Goal: Transaction & Acquisition: Subscribe to service/newsletter

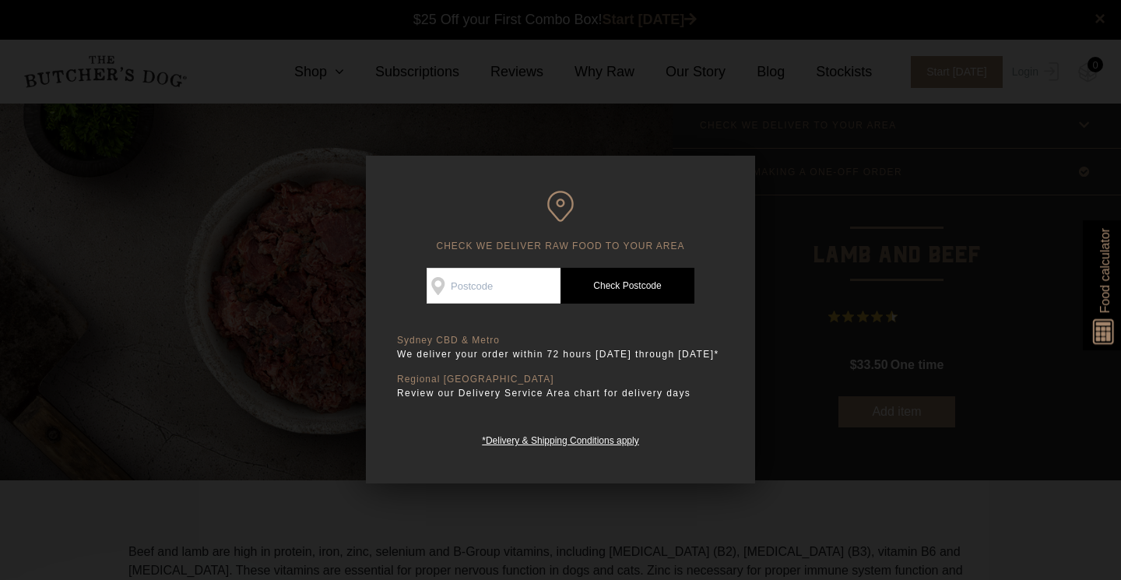
click at [501, 291] on input "Check Availability At" at bounding box center [494, 286] width 134 height 36
type input "2577"
click at [500, 293] on input "2577" at bounding box center [494, 286] width 134 height 36
click at [621, 290] on link "Check Postcode" at bounding box center [627, 286] width 134 height 36
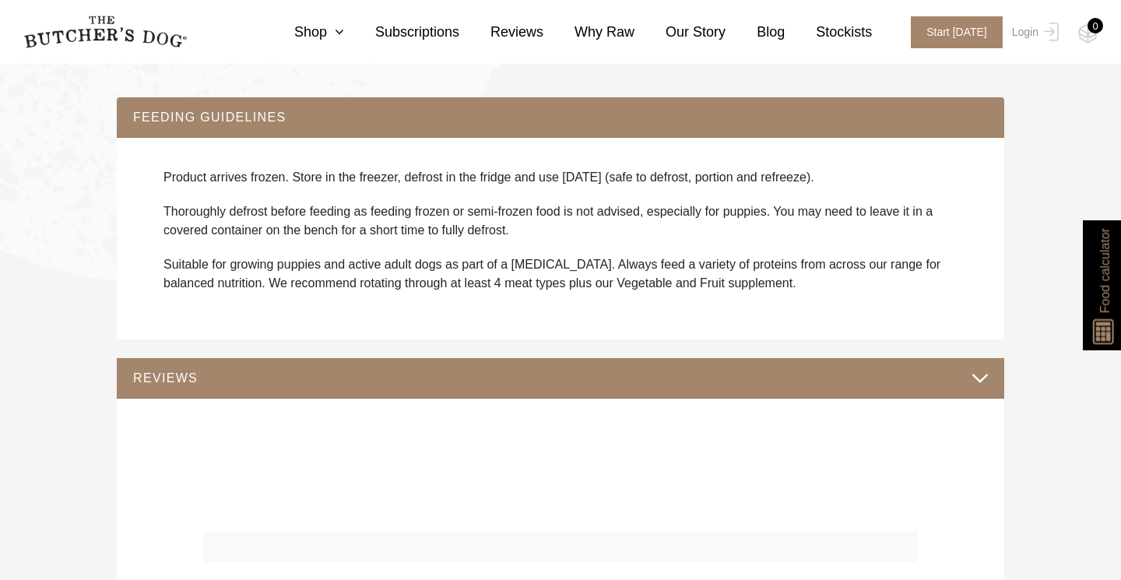
scroll to position [1032, 0]
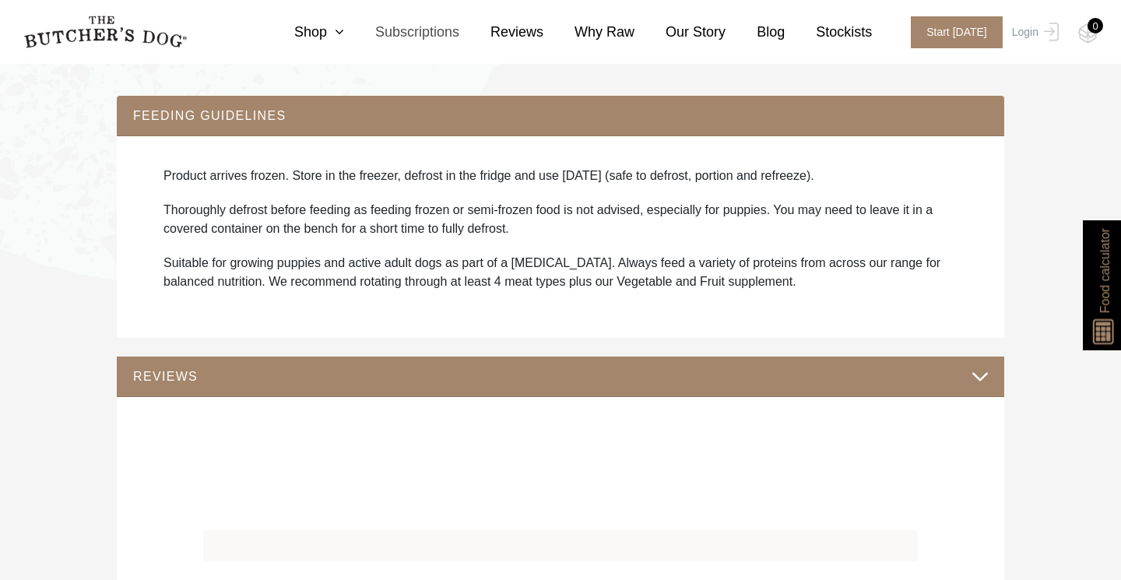
click at [398, 31] on link "Subscriptions" at bounding box center [401, 32] width 115 height 21
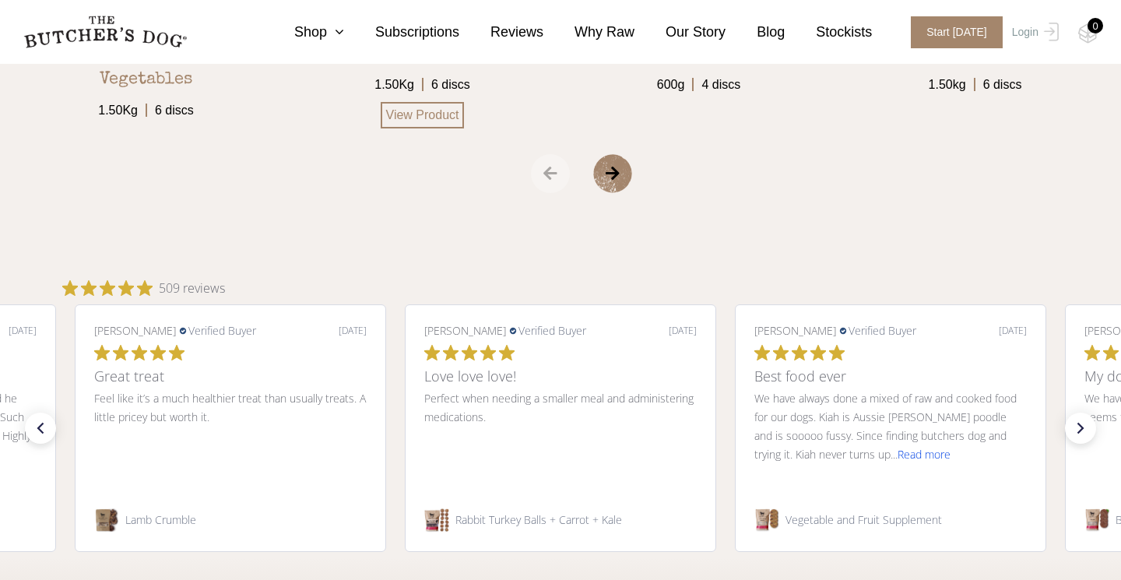
scroll to position [2987, 0]
